Goal: Information Seeking & Learning: Check status

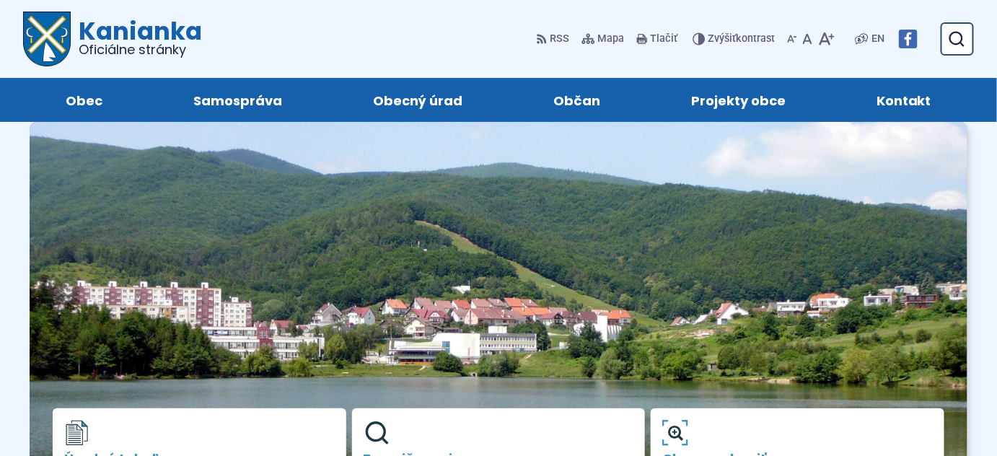
scroll to position [284, 0]
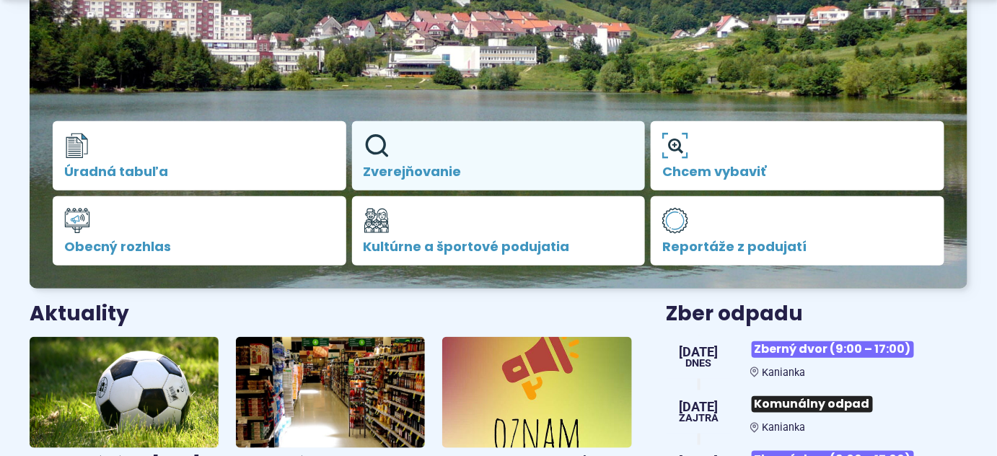
click at [503, 147] on link "Zverejňovanie" at bounding box center [499, 155] width 294 height 69
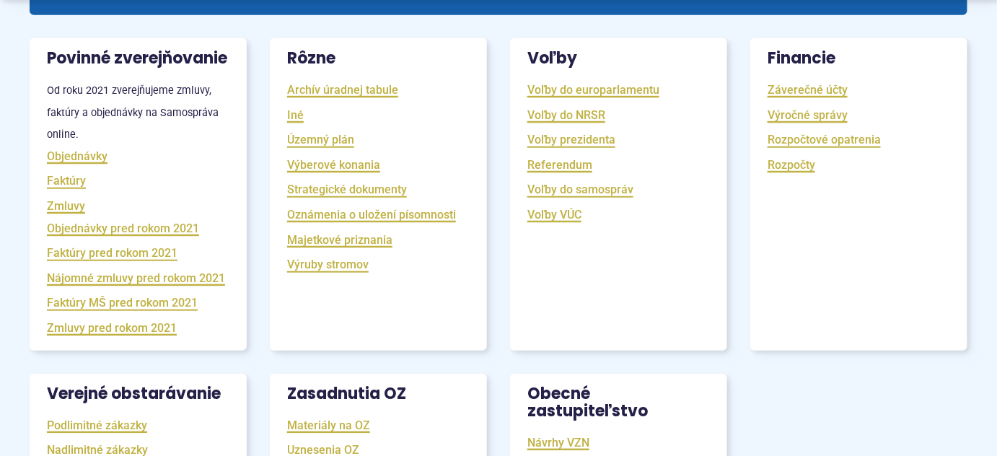
scroll to position [568, 0]
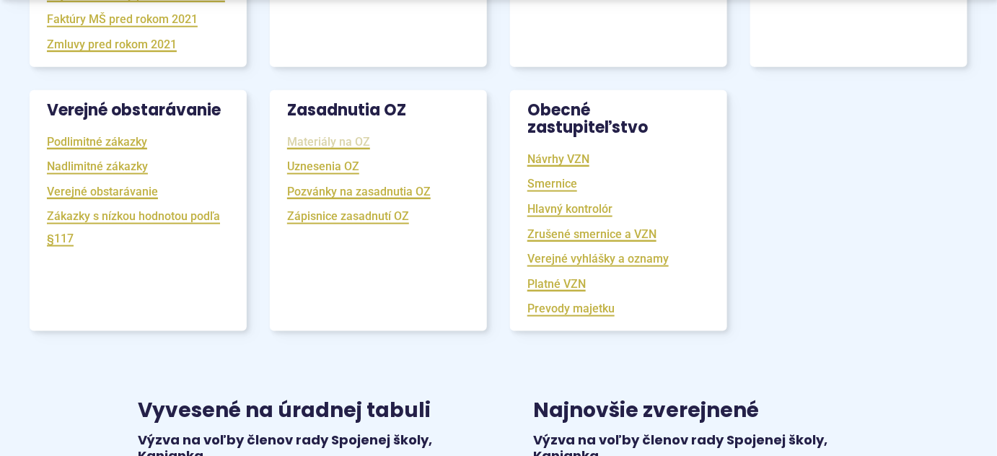
click at [359, 150] on link "Materiály na OZ" at bounding box center [328, 141] width 83 height 17
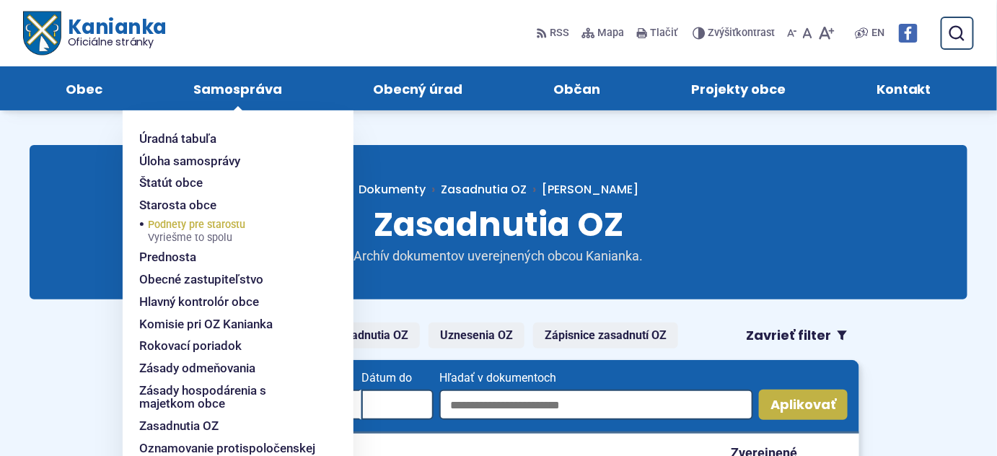
click at [213, 224] on span "Podnety pre starostu Vyriešme to spolu" at bounding box center [197, 231] width 97 height 30
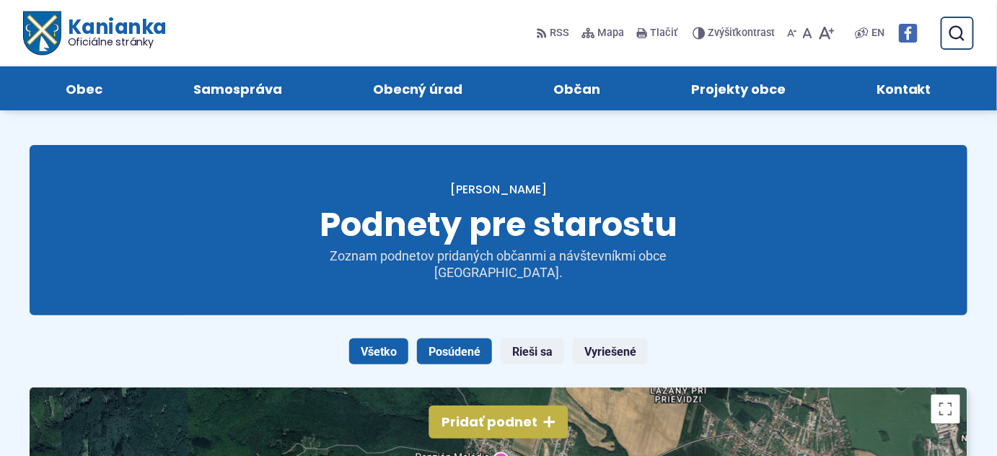
click at [458, 345] on link "Posúdené" at bounding box center [454, 351] width 75 height 26
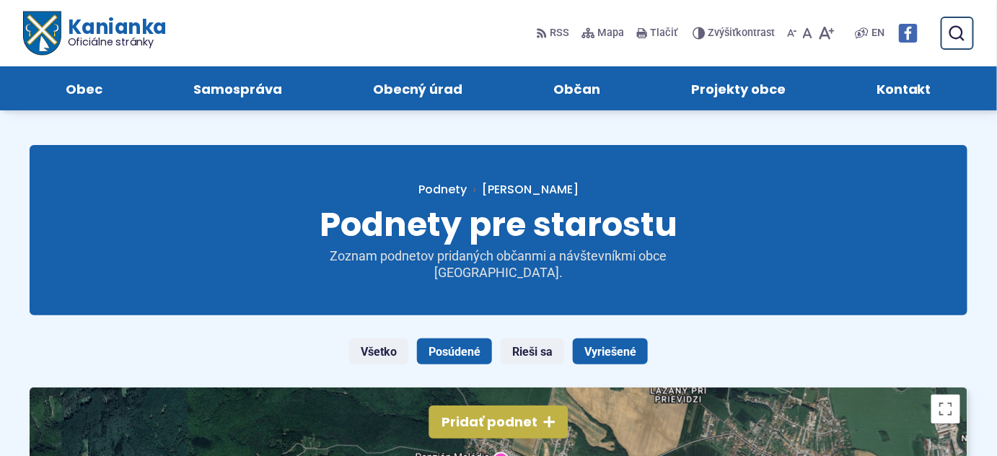
click at [634, 345] on link "Vyriešené" at bounding box center [610, 351] width 75 height 26
